Goal: Find specific page/section: Find specific page/section

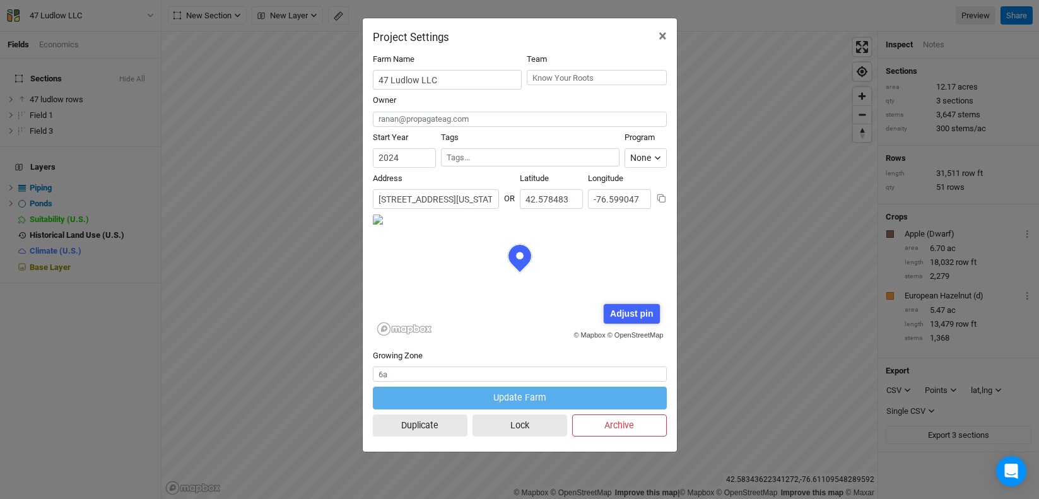
scroll to position [63, 147]
click at [657, 32] on button "×" at bounding box center [662, 35] width 28 height 35
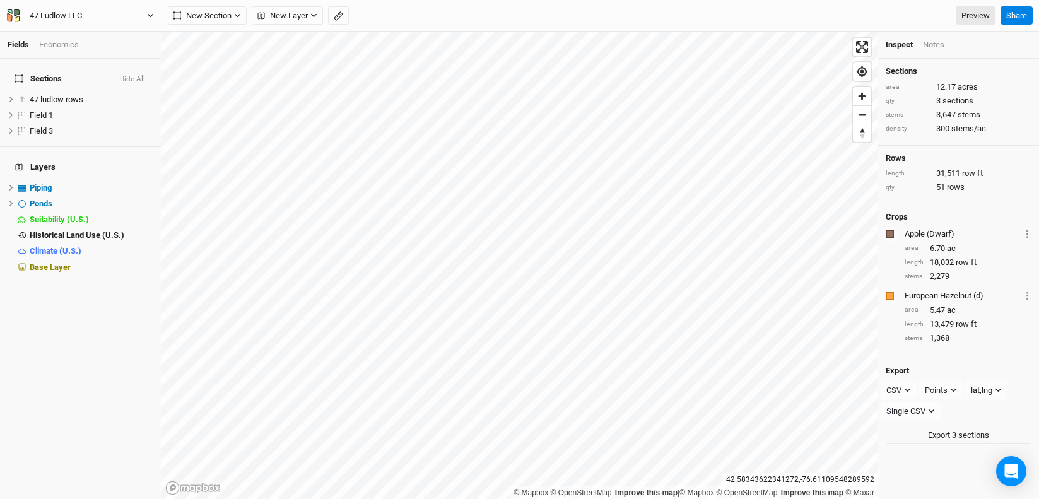
click at [59, 15] on div "47 Ludlow LLC" at bounding box center [56, 15] width 52 height 13
click at [76, 39] on button "Back" at bounding box center [104, 35] width 100 height 16
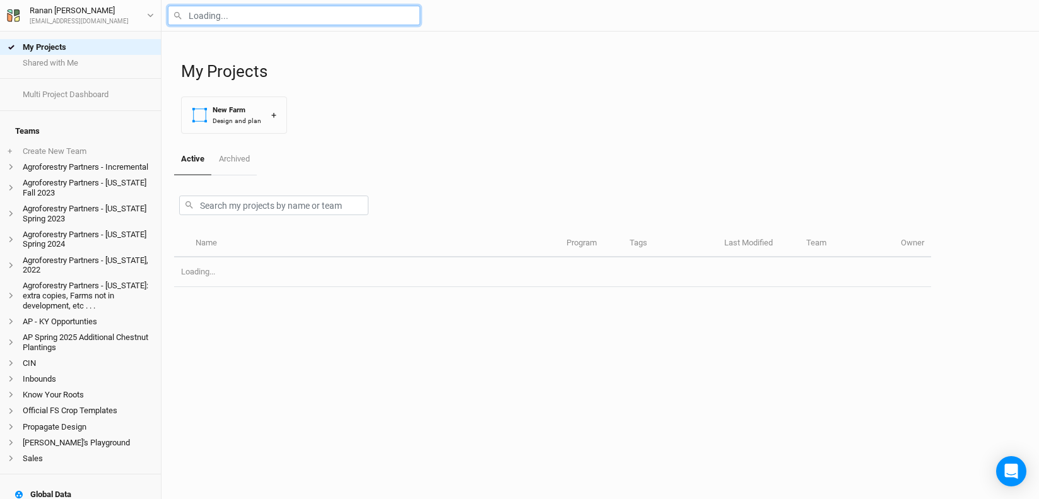
click at [264, 6] on input "text" at bounding box center [294, 16] width 252 height 20
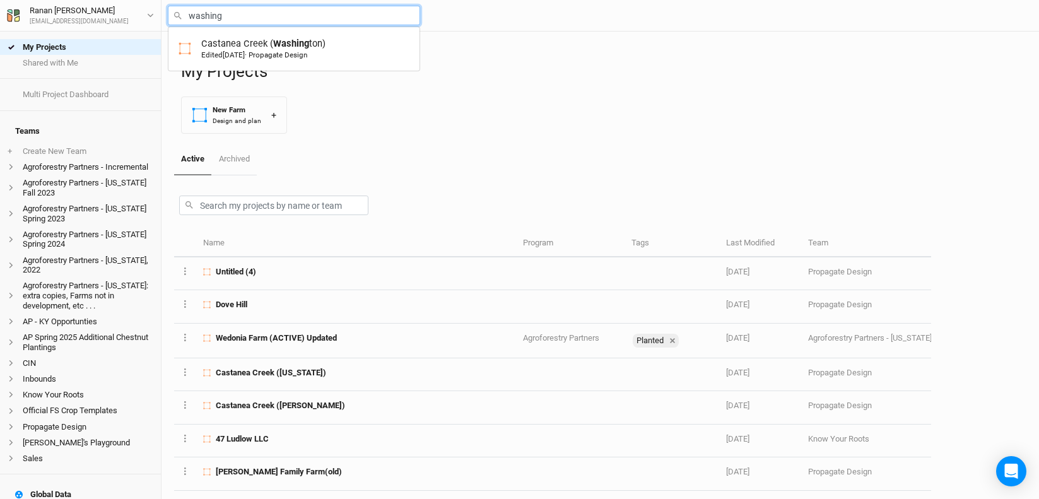
type input "Castanea Creek ([US_STATE])"
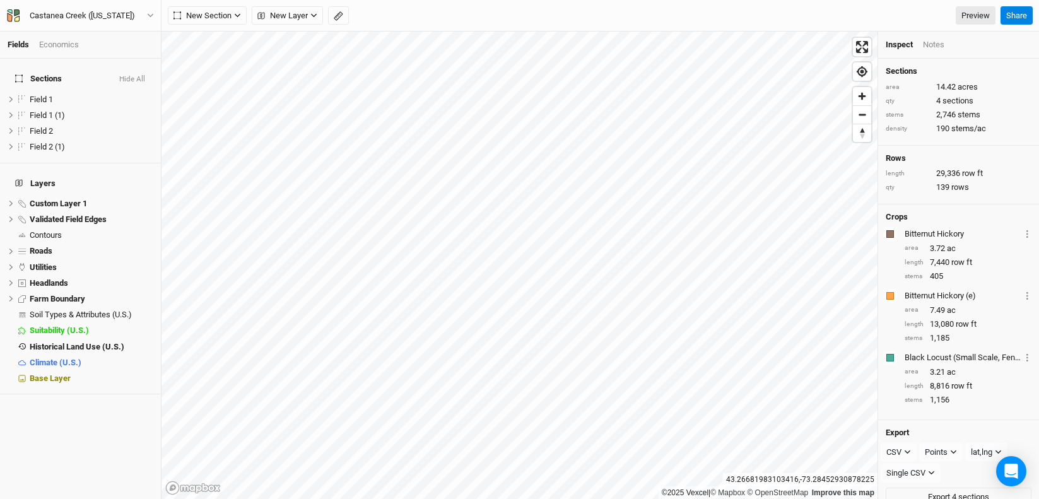
click at [127, 75] on button "Hide All" at bounding box center [132, 79] width 27 height 9
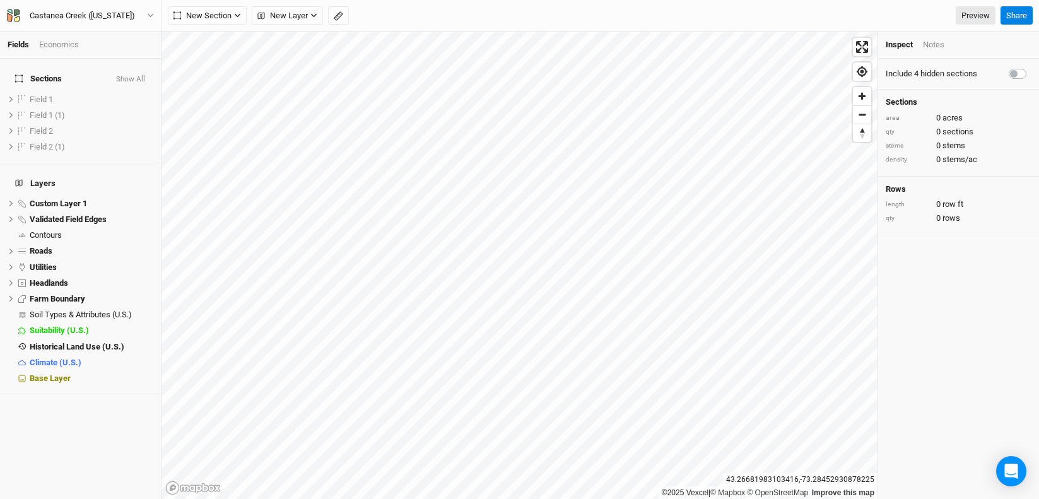
click at [127, 75] on button "Show All" at bounding box center [130, 79] width 30 height 9
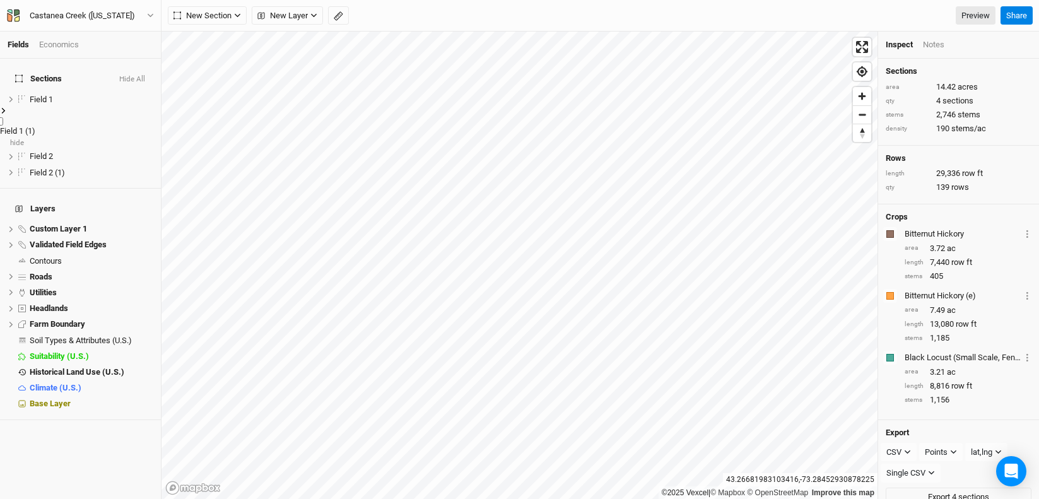
click at [91, 125] on div "Field 1 (1)" at bounding box center [80, 130] width 161 height 11
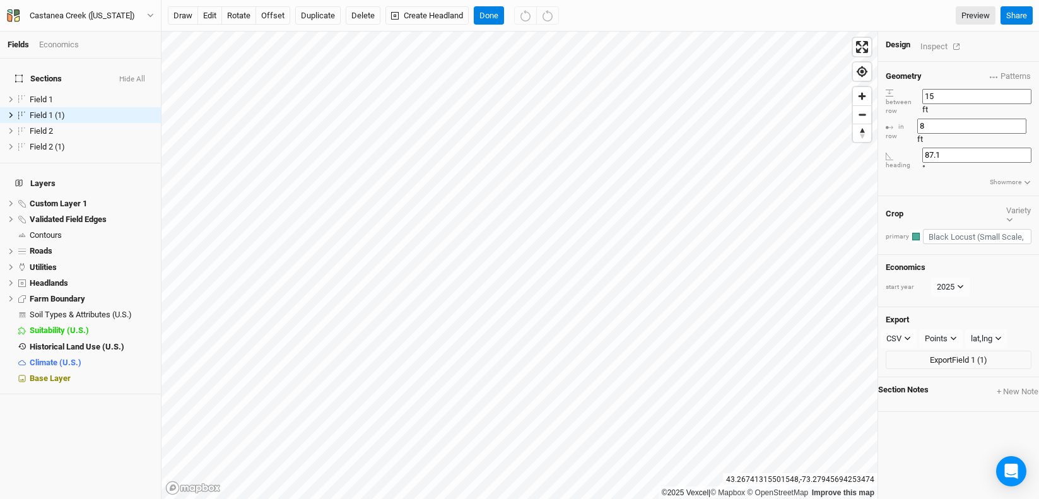
click at [936, 41] on div "Inspect" at bounding box center [942, 46] width 45 height 15
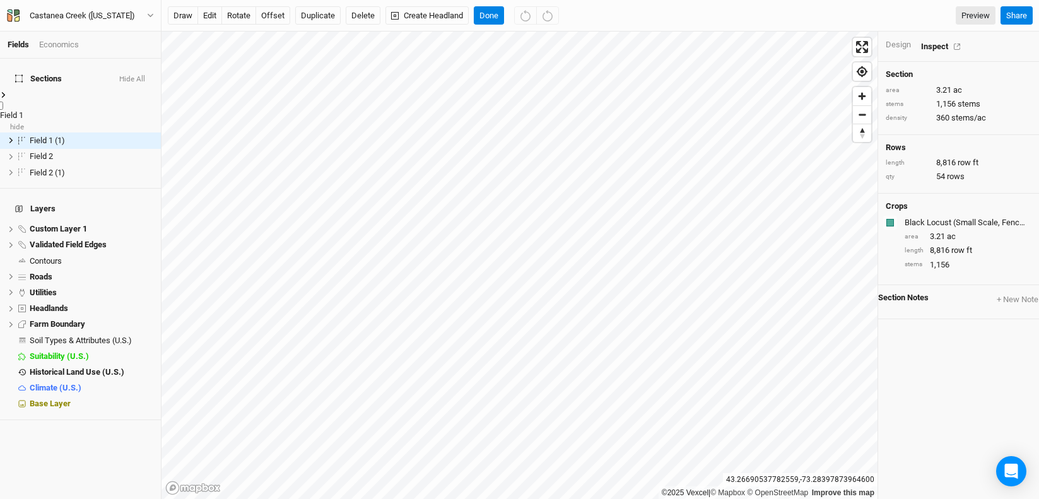
click at [23, 110] on span "Field 1" at bounding box center [11, 114] width 23 height 9
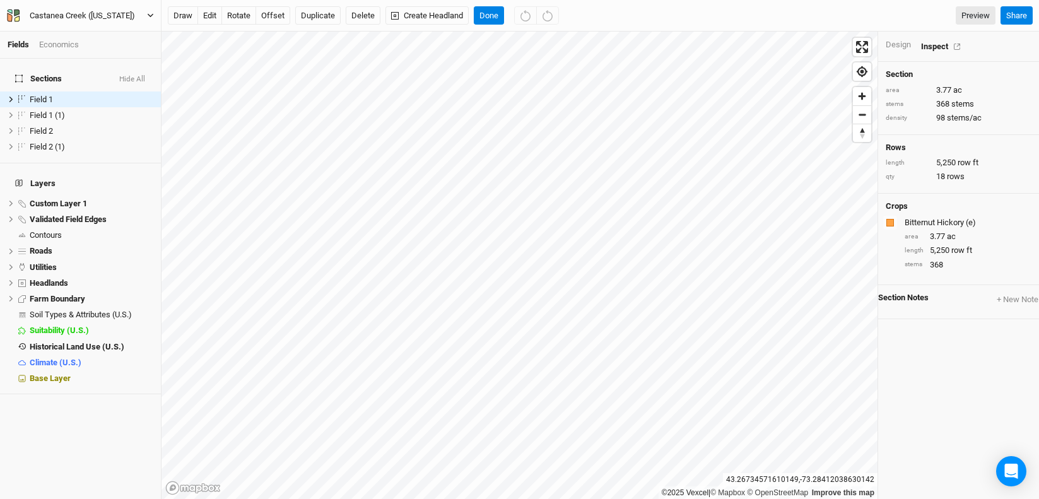
click at [77, 10] on div "Castanea Creek ([US_STATE])" at bounding box center [82, 15] width 105 height 13
click at [100, 28] on button "Back" at bounding box center [104, 35] width 100 height 16
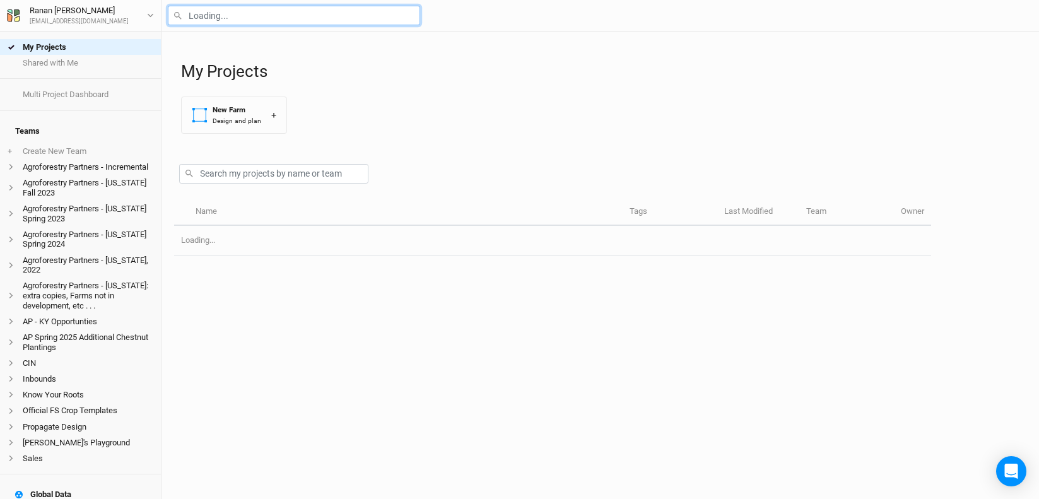
click at [258, 17] on input "text" at bounding box center [294, 16] width 252 height 20
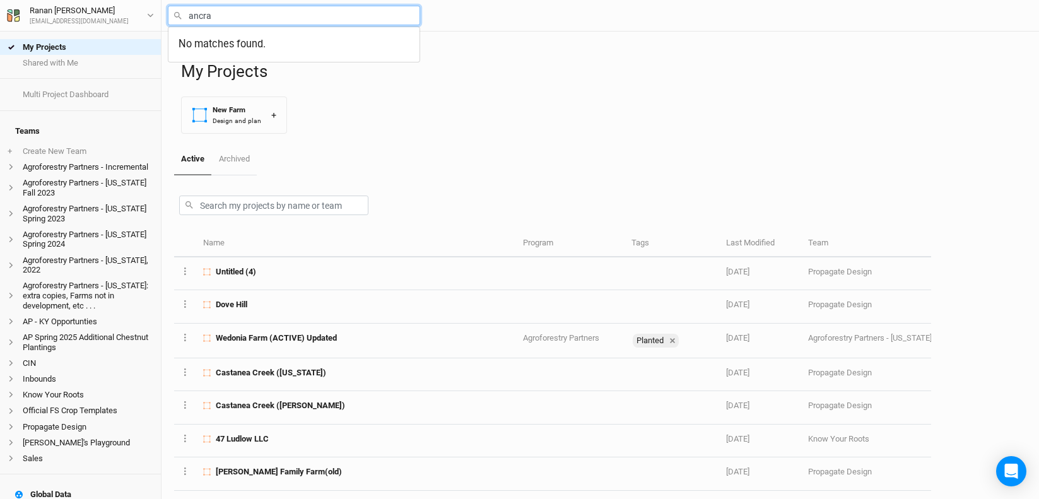
type input "ancram"
